Goal: Task Accomplishment & Management: Manage account settings

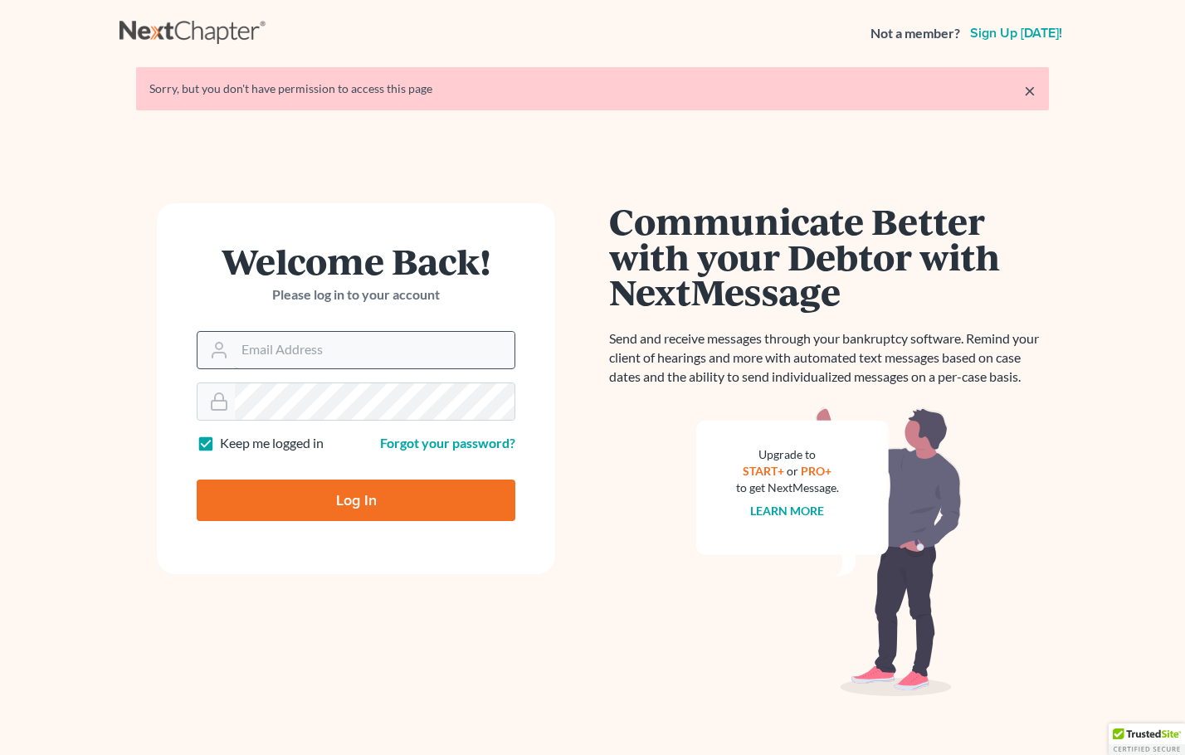
click at [263, 360] on input "Email Address" at bounding box center [375, 350] width 280 height 37
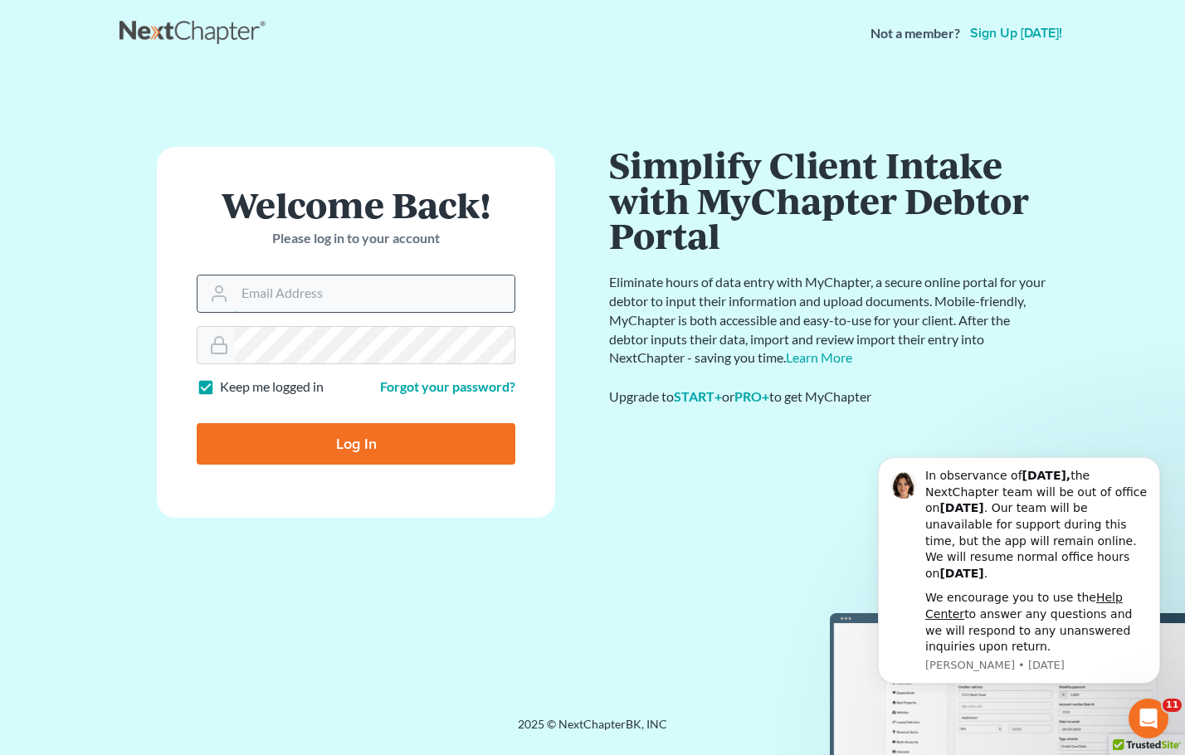
type input "[EMAIL_ADDRESS][DOMAIN_NAME]"
click at [400, 441] on input "Log In" at bounding box center [356, 443] width 319 height 41
type input "Thinking..."
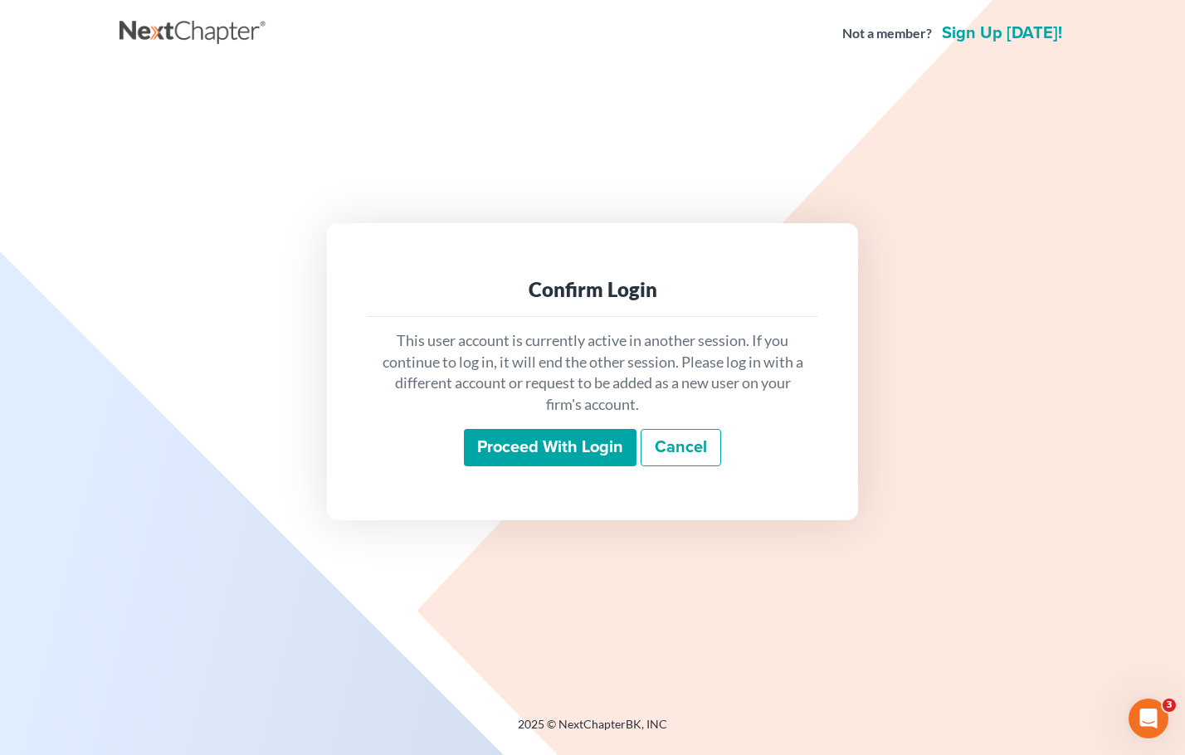
click at [573, 444] on input "Proceed with login" at bounding box center [550, 448] width 173 height 38
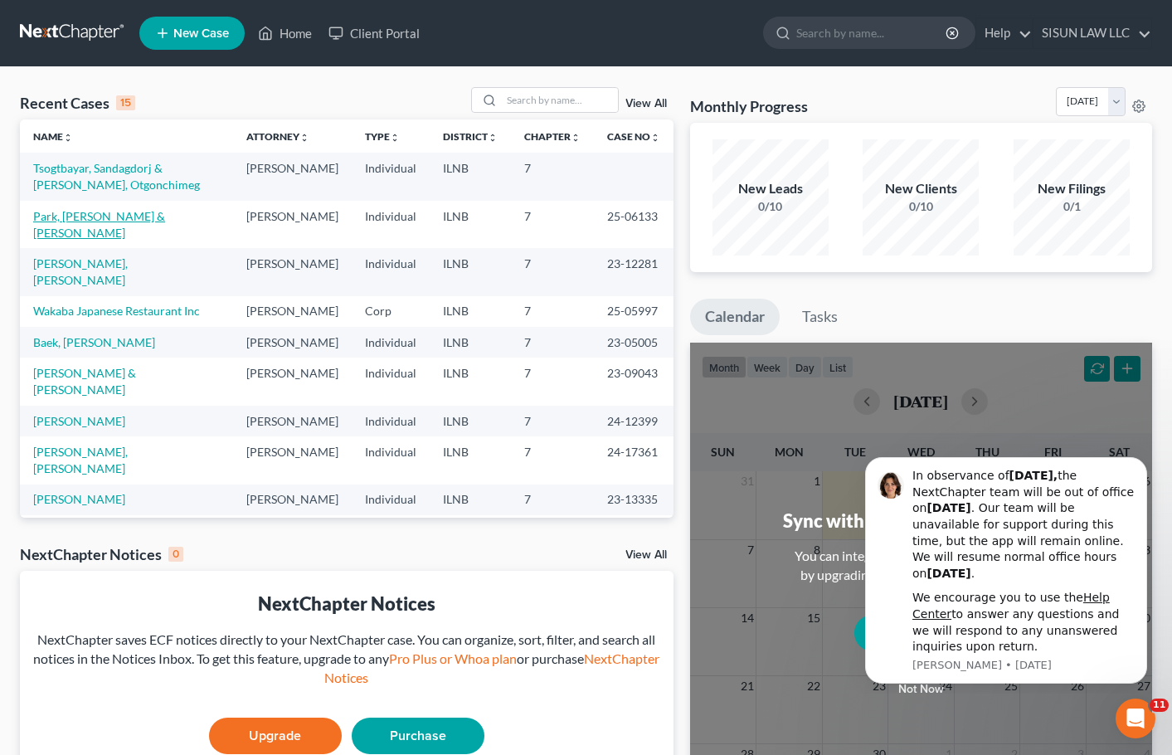
click at [91, 214] on link "Park, [PERSON_NAME] & [PERSON_NAME]" at bounding box center [99, 224] width 132 height 31
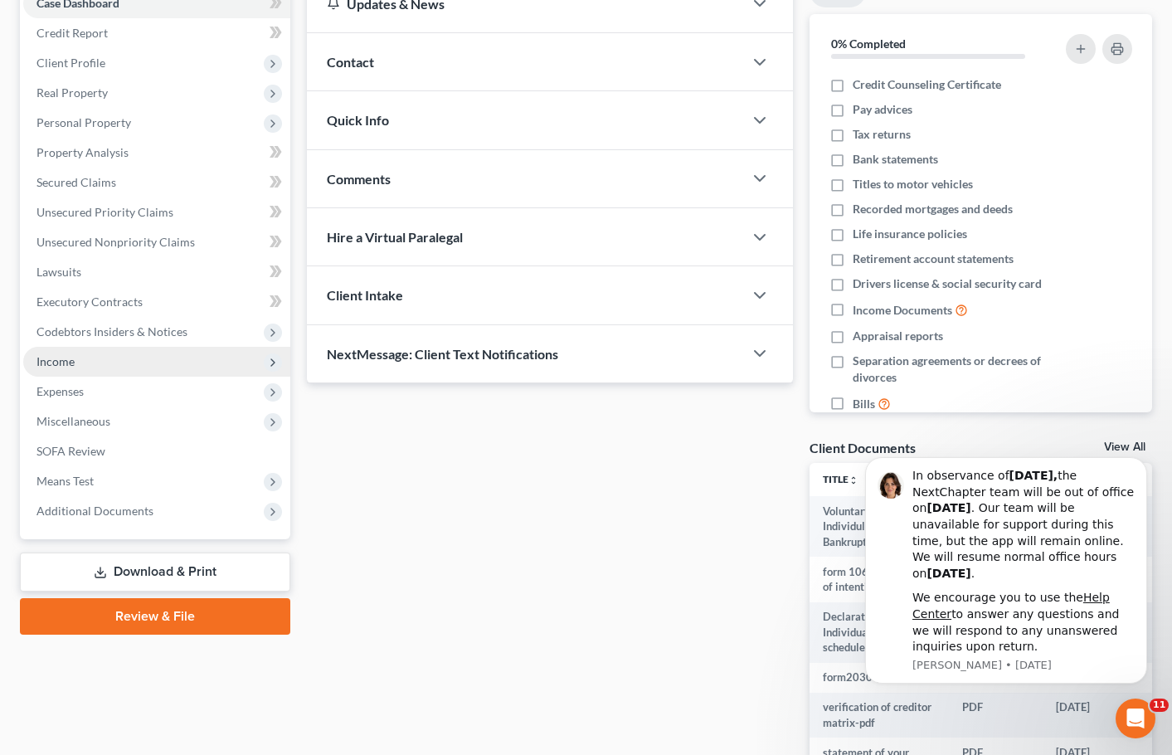
scroll to position [148, 0]
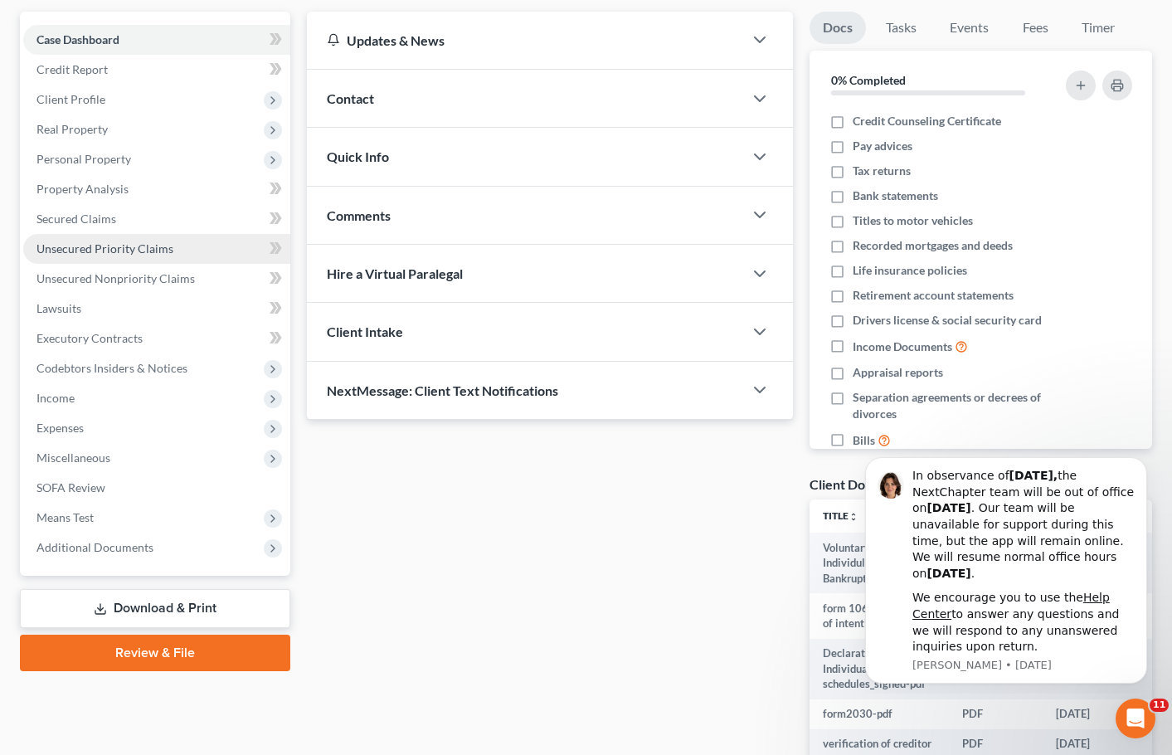
click at [157, 247] on span "Unsecured Priority Claims" at bounding box center [105, 248] width 137 height 14
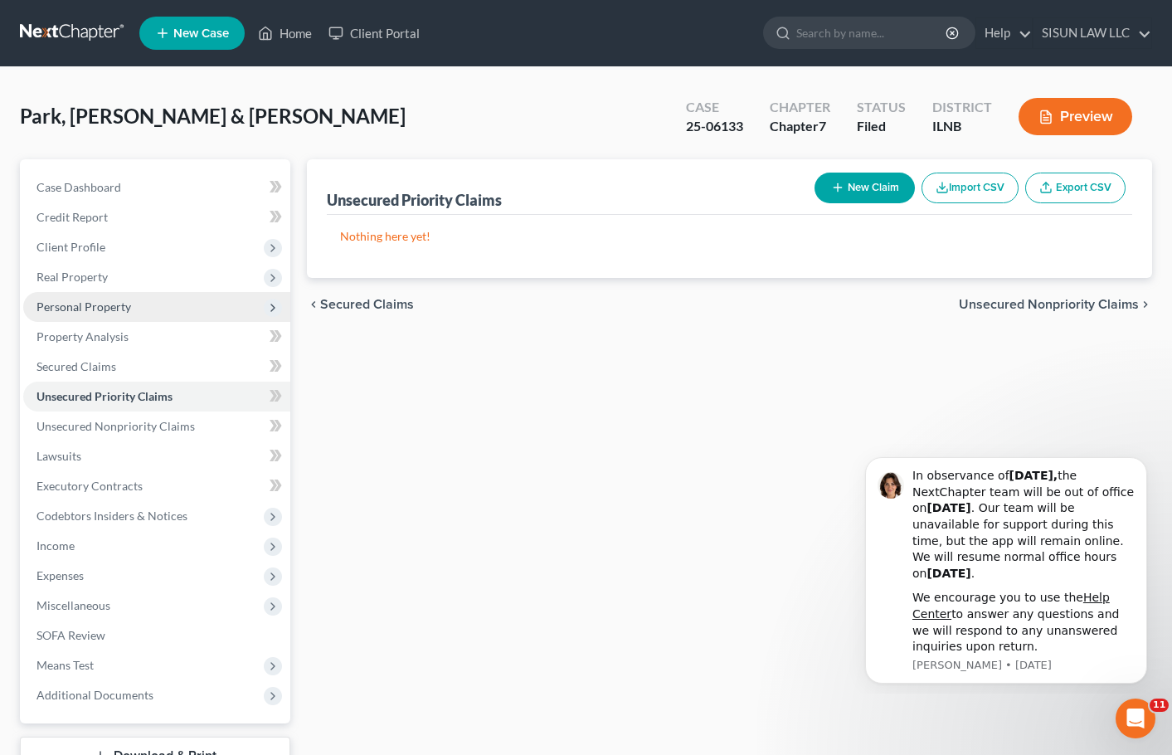
click at [202, 304] on span "Personal Property" at bounding box center [156, 307] width 267 height 30
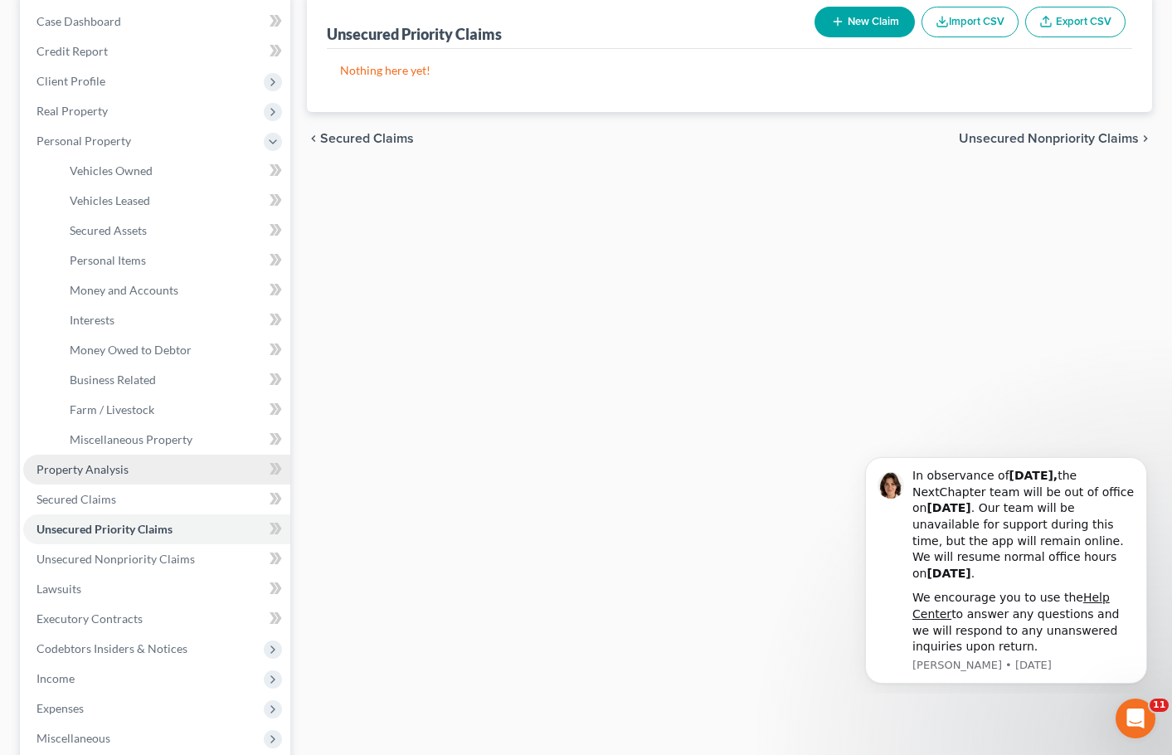
click at [149, 461] on link "Property Analysis" at bounding box center [156, 470] width 267 height 30
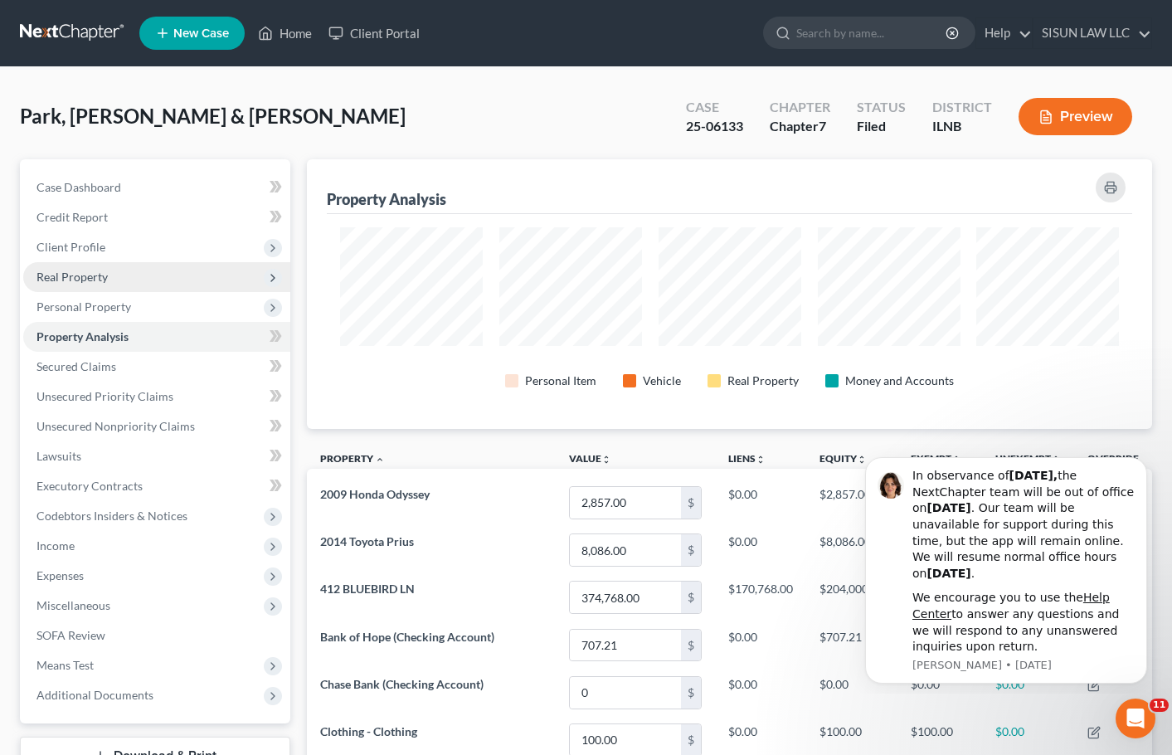
click at [181, 275] on span "Real Property" at bounding box center [156, 277] width 267 height 30
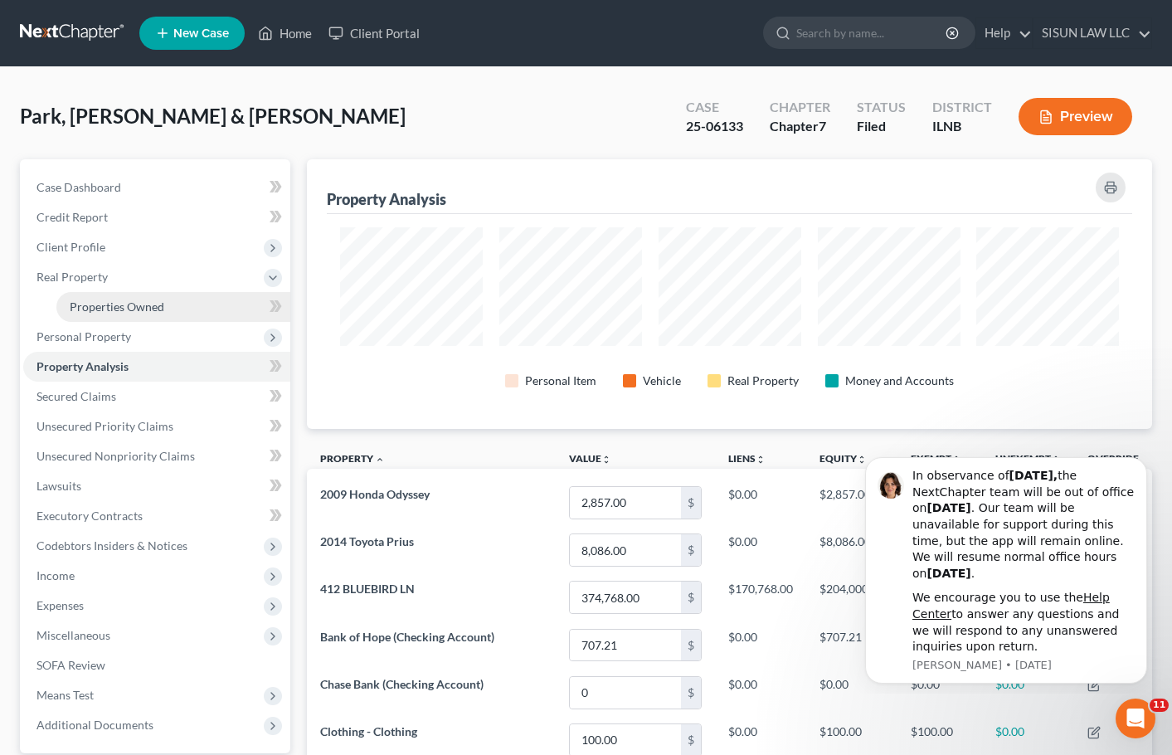
click at [189, 312] on link "Properties Owned" at bounding box center [173, 307] width 234 height 30
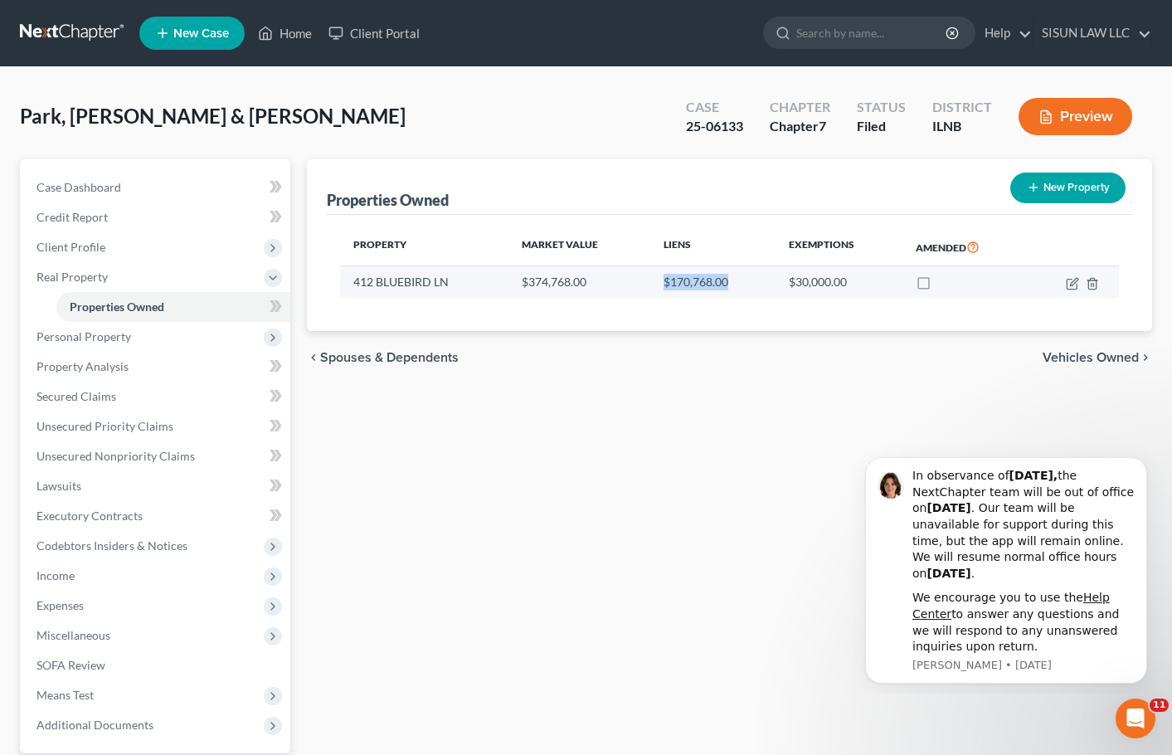
drag, startPoint x: 650, startPoint y: 282, endPoint x: 768, endPoint y: 288, distance: 118.0
click at [760, 286] on td "$170,768.00" at bounding box center [713, 282] width 126 height 32
click at [1076, 285] on icon "button" at bounding box center [1072, 283] width 13 height 13
select select "14"
select select "2"
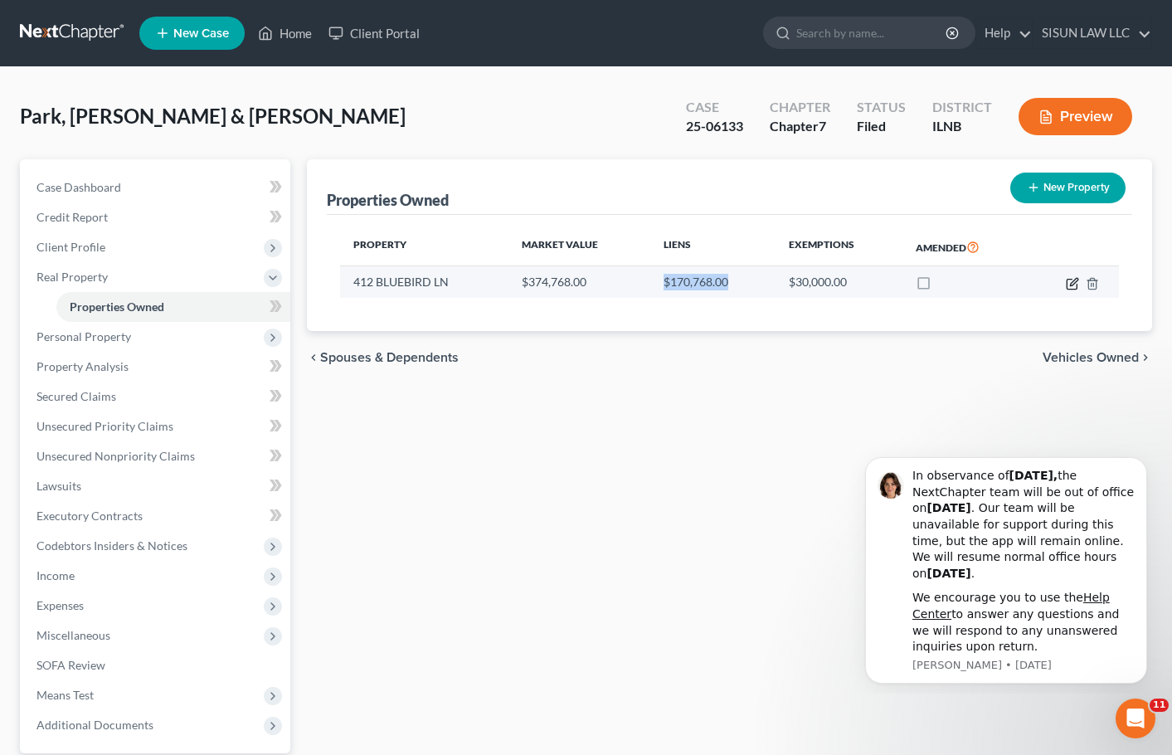
select select "1"
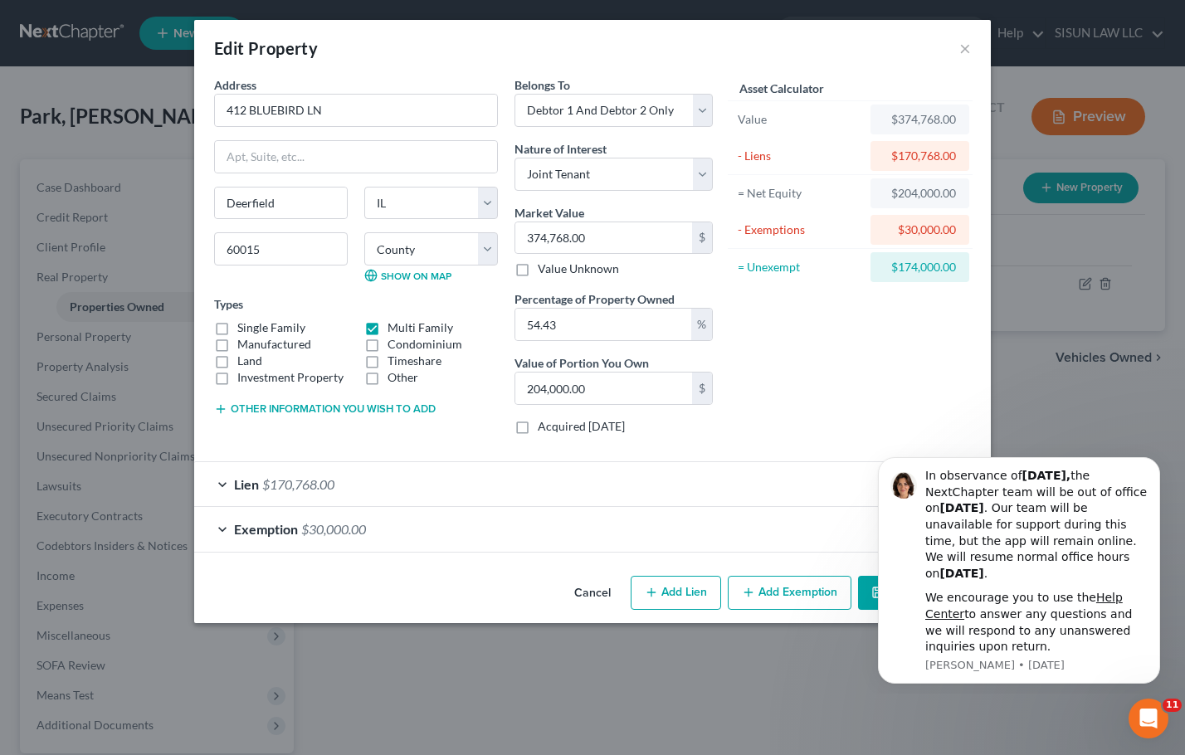
click at [555, 535] on div "Exemption $30,000.00" at bounding box center [569, 529] width 750 height 44
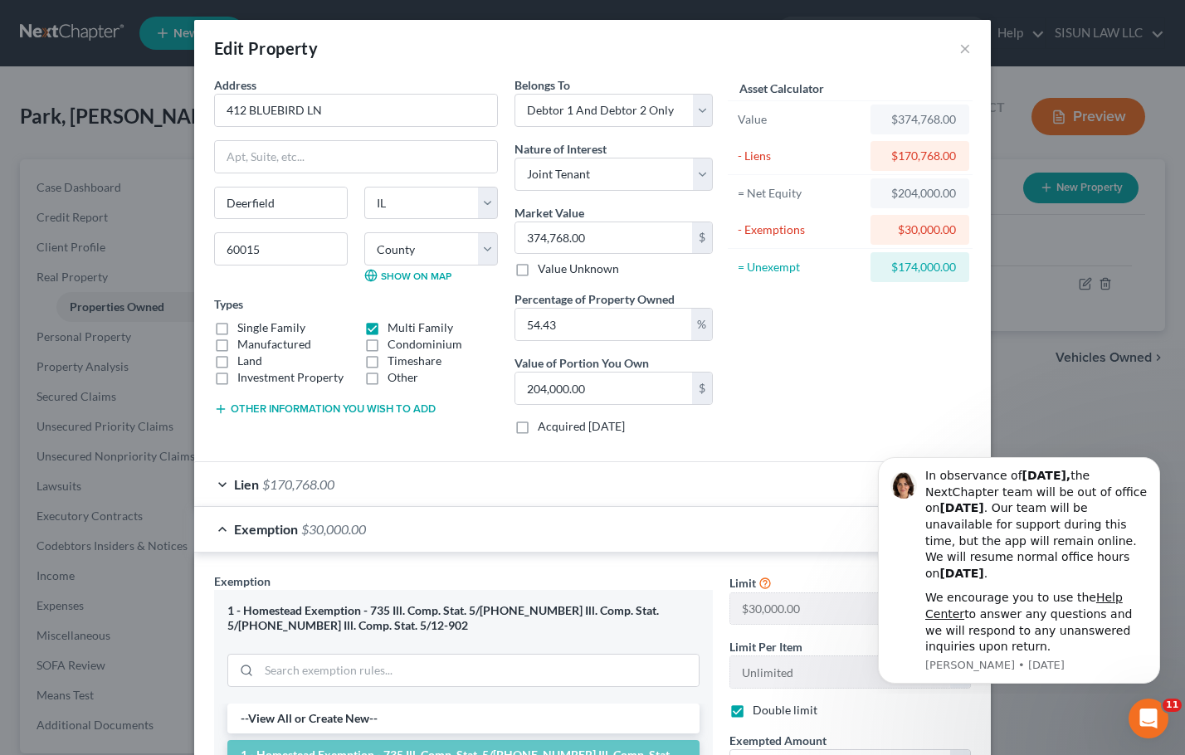
click at [554, 535] on div "Exemption $30,000.00" at bounding box center [569, 529] width 750 height 44
